Goal: Check status: Check status

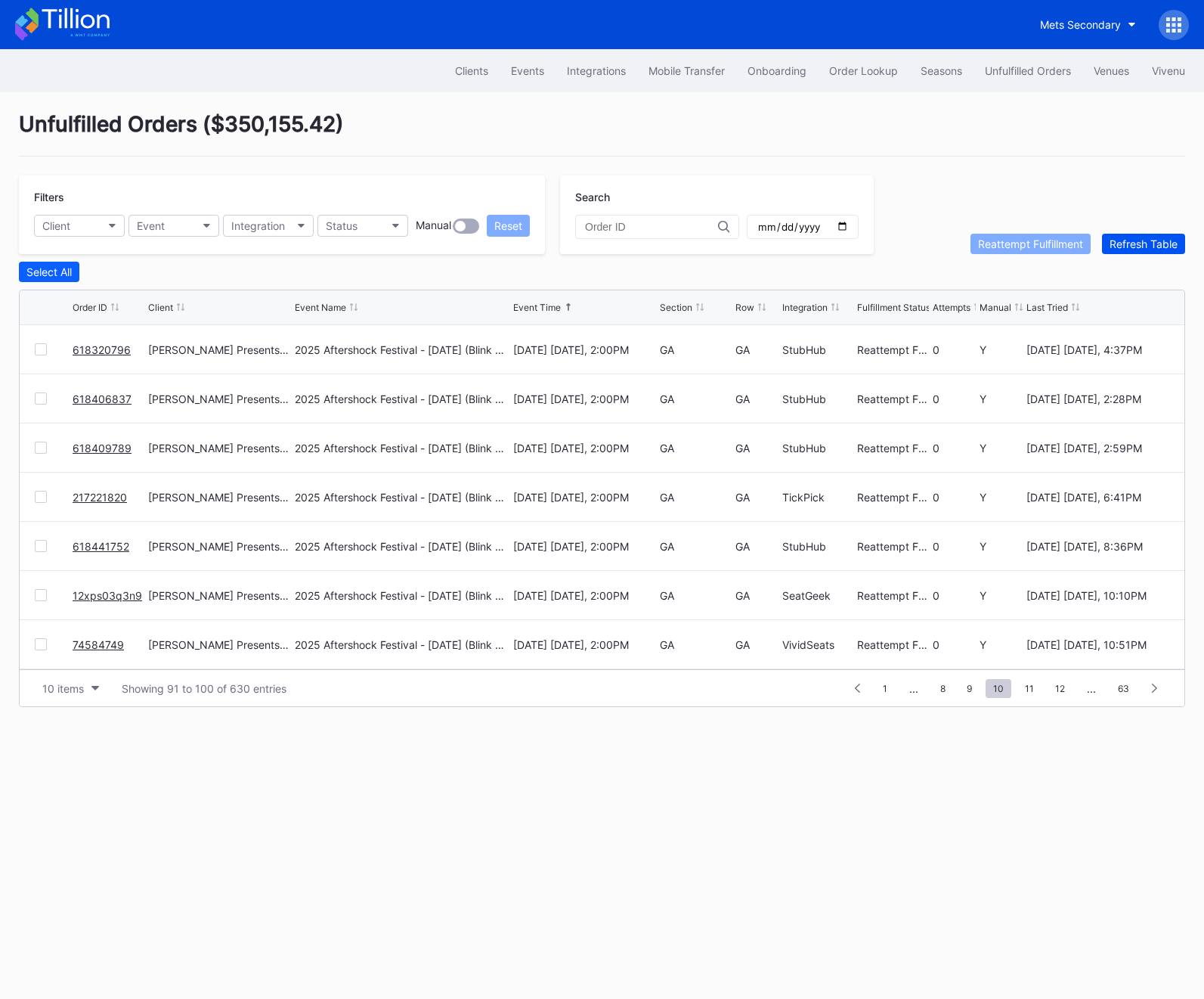
click at [1133, 234] on button "Refresh Table" at bounding box center [1143, 244] width 83 height 20
click at [528, 770] on div "Clients Events Integrations Mobile Transfer Onboarding Order Lookup Seasons Unf…" at bounding box center [602, 524] width 1204 height 950
click at [1132, 245] on div "Refresh Table" at bounding box center [1143, 244] width 68 height 13
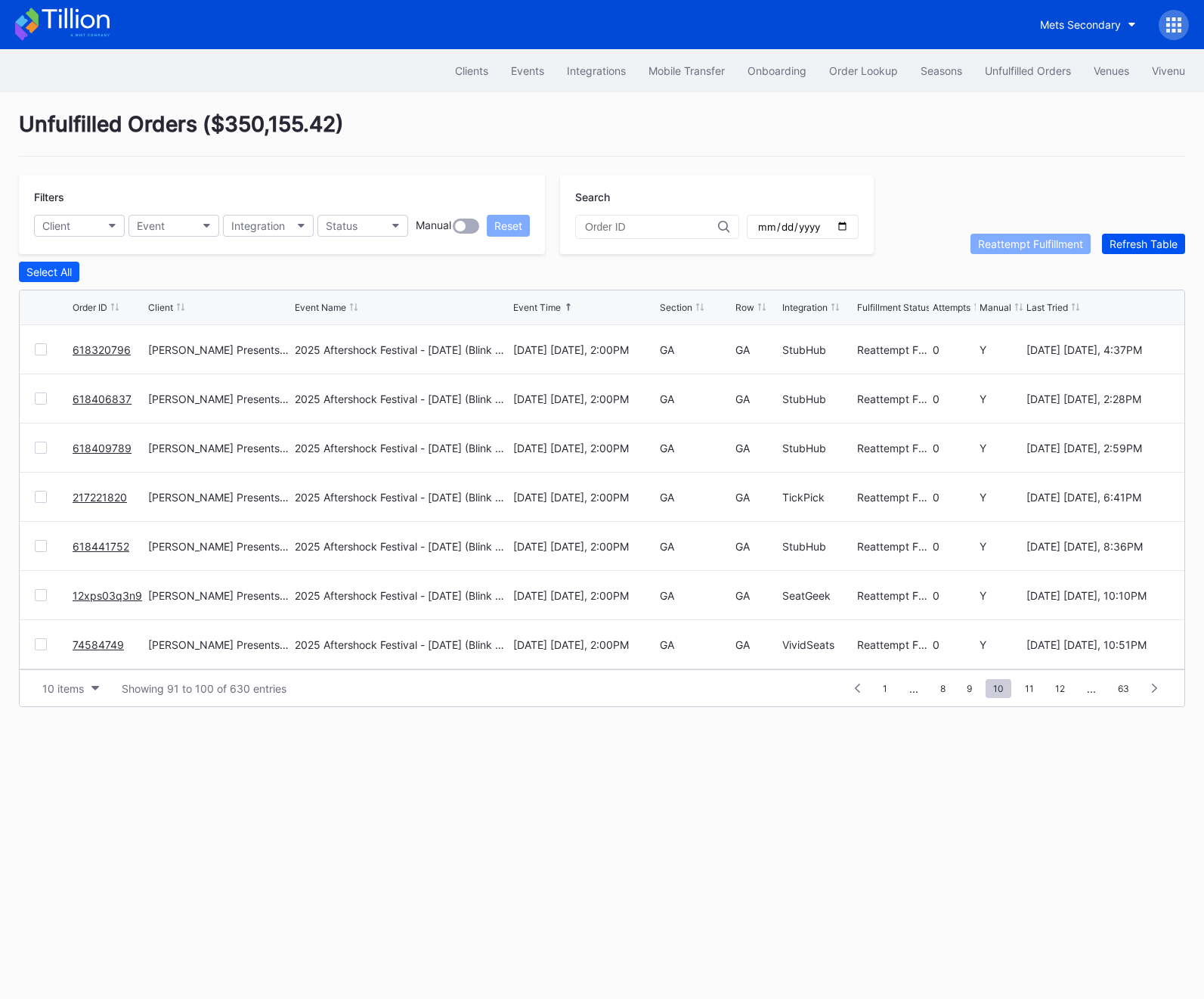
click at [1132, 245] on div "Refresh Table" at bounding box center [1143, 244] width 68 height 13
click at [1034, 683] on span "2" at bounding box center [1035, 689] width 20 height 19
click at [1045, 697] on div "10 items Showing 11 to 20 of 667 entries 1 ... 0 1 2 3 4 ... 67" at bounding box center [602, 687] width 1164 height 37
click at [1042, 689] on span "3" at bounding box center [1034, 689] width 21 height 19
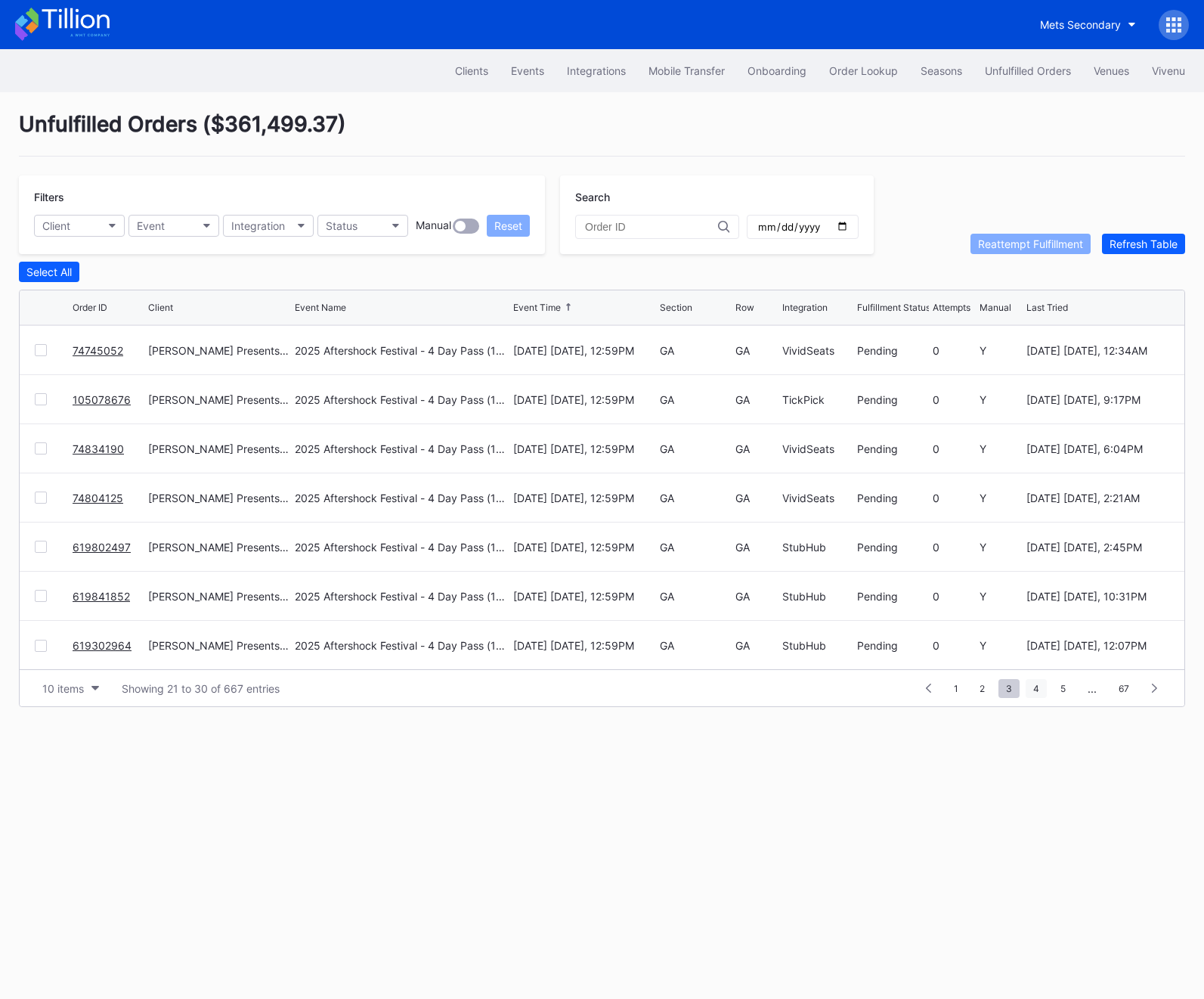
click at [1045, 682] on span "4" at bounding box center [1035, 689] width 21 height 19
click at [1029, 690] on span "5" at bounding box center [1036, 689] width 20 height 19
click at [1027, 679] on span "6" at bounding box center [1036, 689] width 20 height 19
click at [1031, 686] on span "7" at bounding box center [1036, 689] width 20 height 19
click at [886, 696] on div "1 ... 5 6 7 8 9 ... 67" at bounding box center [1013, 688] width 312 height 21
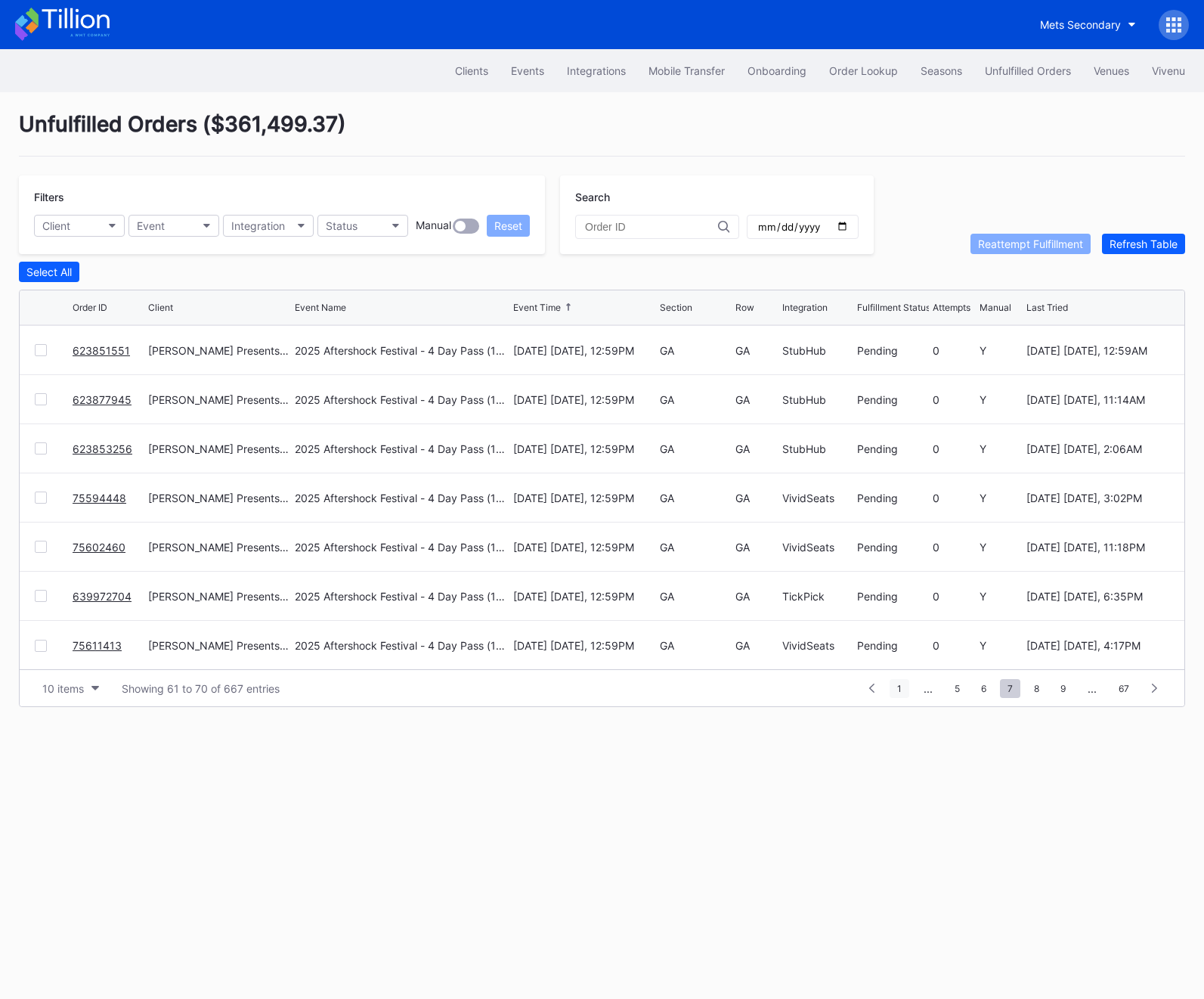
click at [891, 696] on span "1" at bounding box center [899, 689] width 20 height 19
click at [1126, 235] on button "Refresh Table" at bounding box center [1143, 244] width 83 height 20
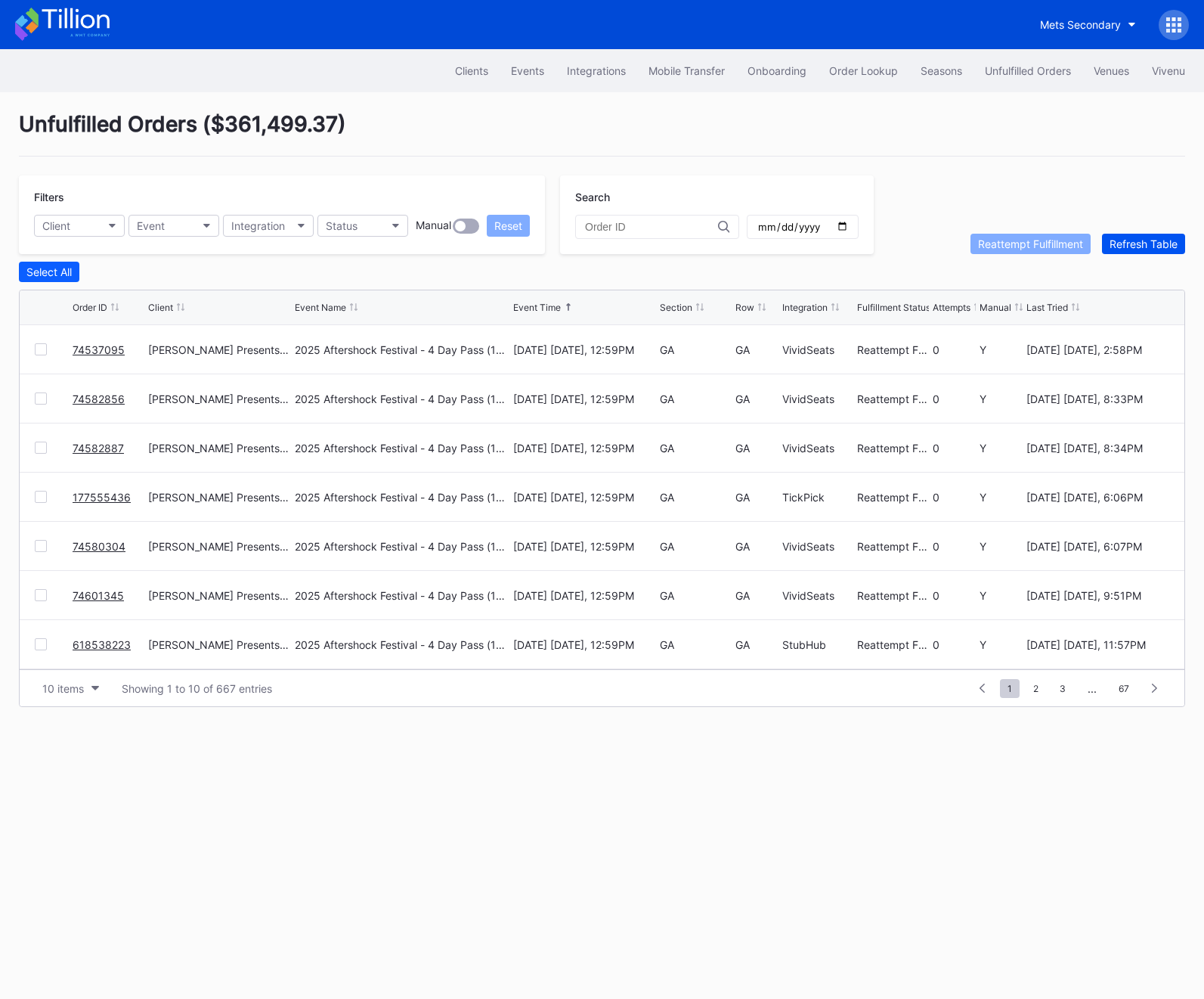
click at [1126, 235] on button "Refresh Table" at bounding box center [1143, 244] width 83 height 20
click at [1122, 248] on div "Refresh Table" at bounding box center [1143, 244] width 68 height 13
